Goal: Find specific page/section: Find specific page/section

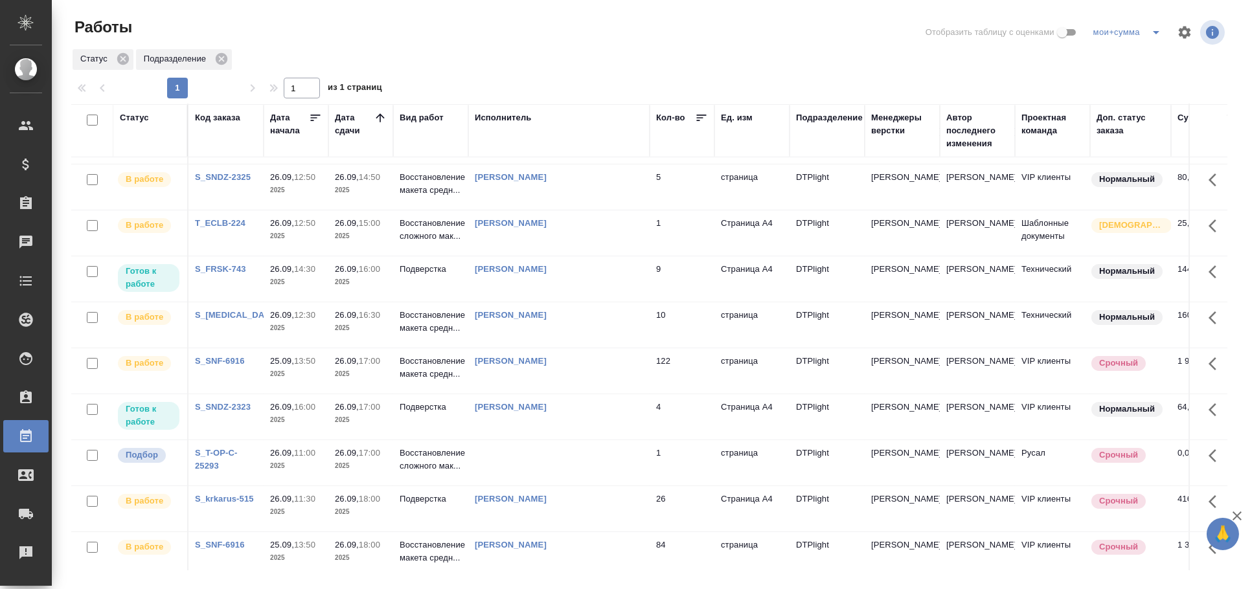
scroll to position [198, 0]
